Goal: Transaction & Acquisition: Subscribe to service/newsletter

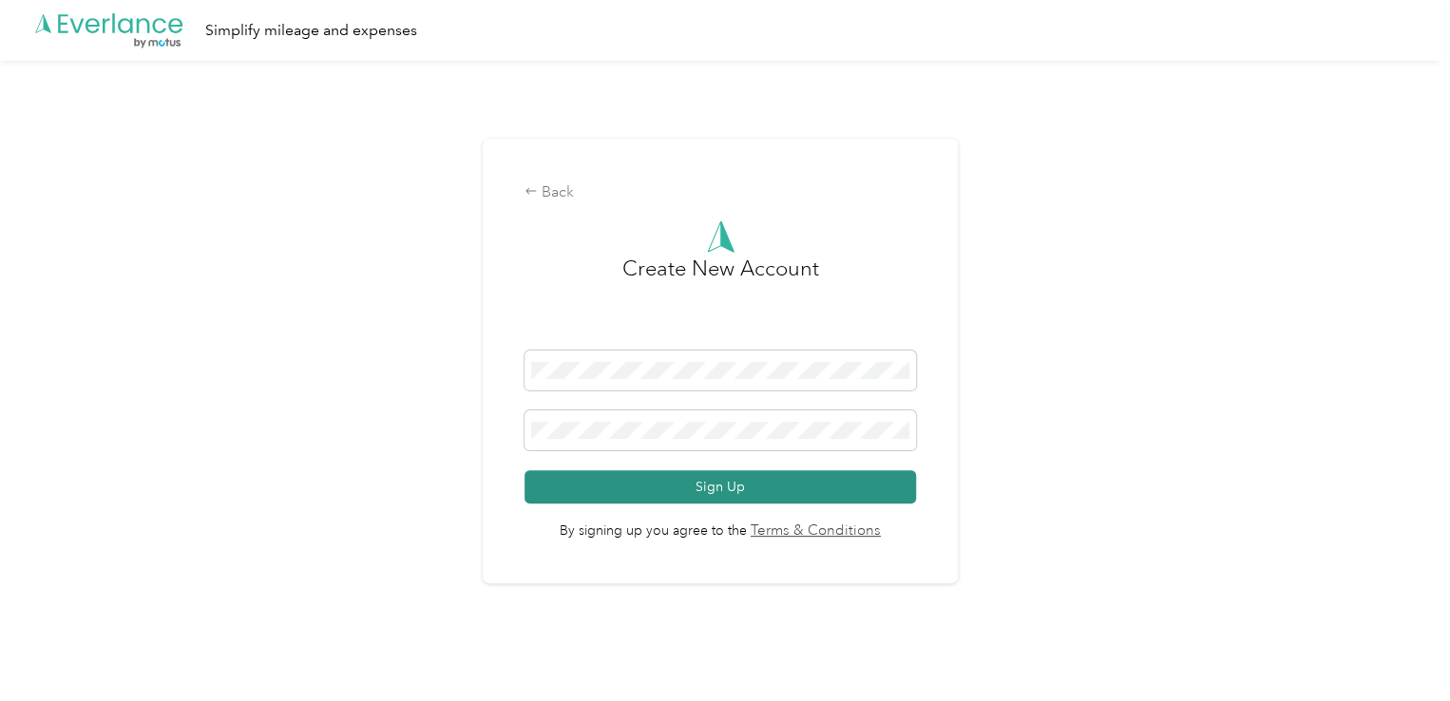
click at [714, 480] on button "Sign Up" at bounding box center [719, 486] width 390 height 33
